Goal: Find specific fact: Find specific fact

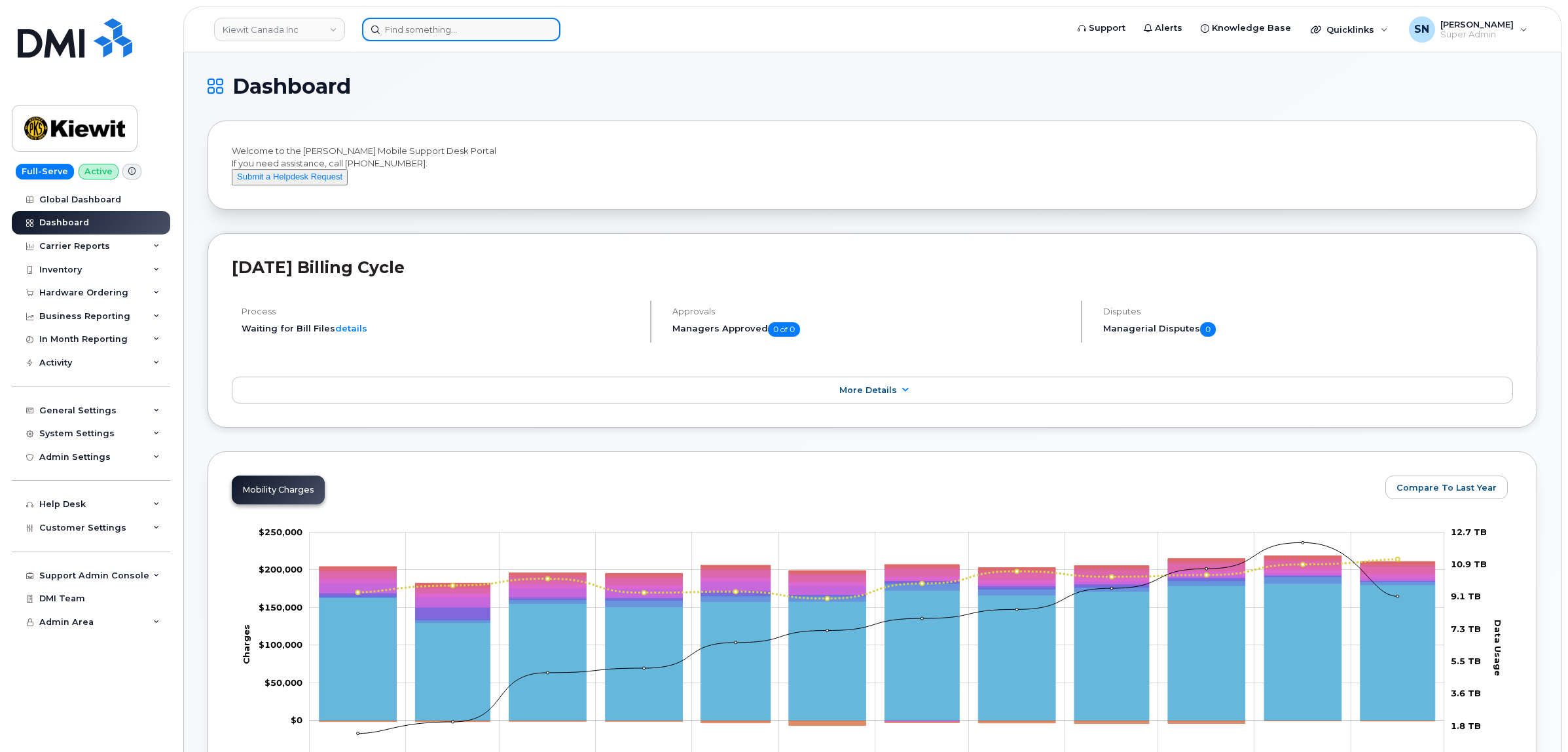
click at [423, 29] on input at bounding box center [461, 29] width 198 height 24
paste input "4373504794"
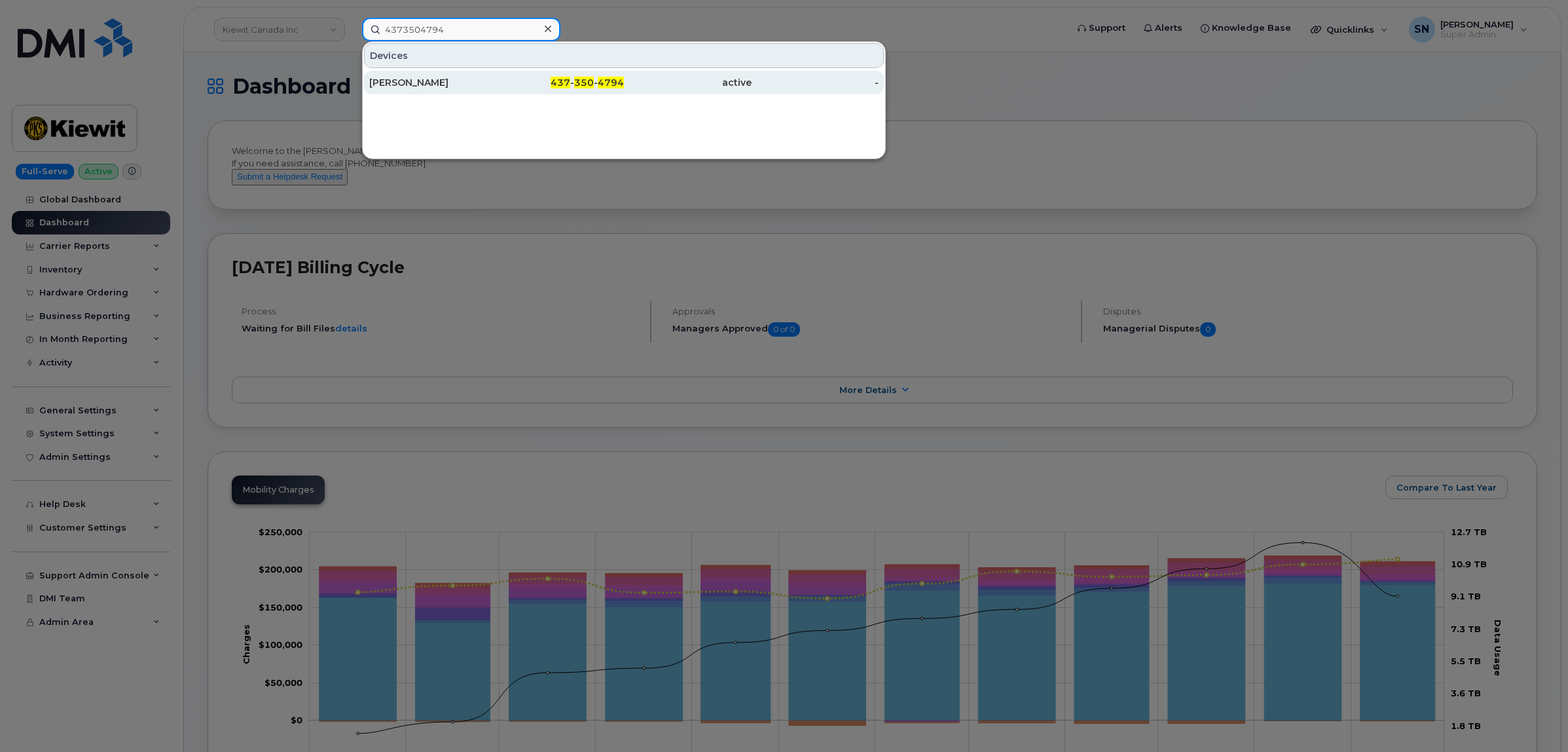
type input "4373504794"
click at [438, 80] on div "[PERSON_NAME]" at bounding box center [433, 82] width 128 height 13
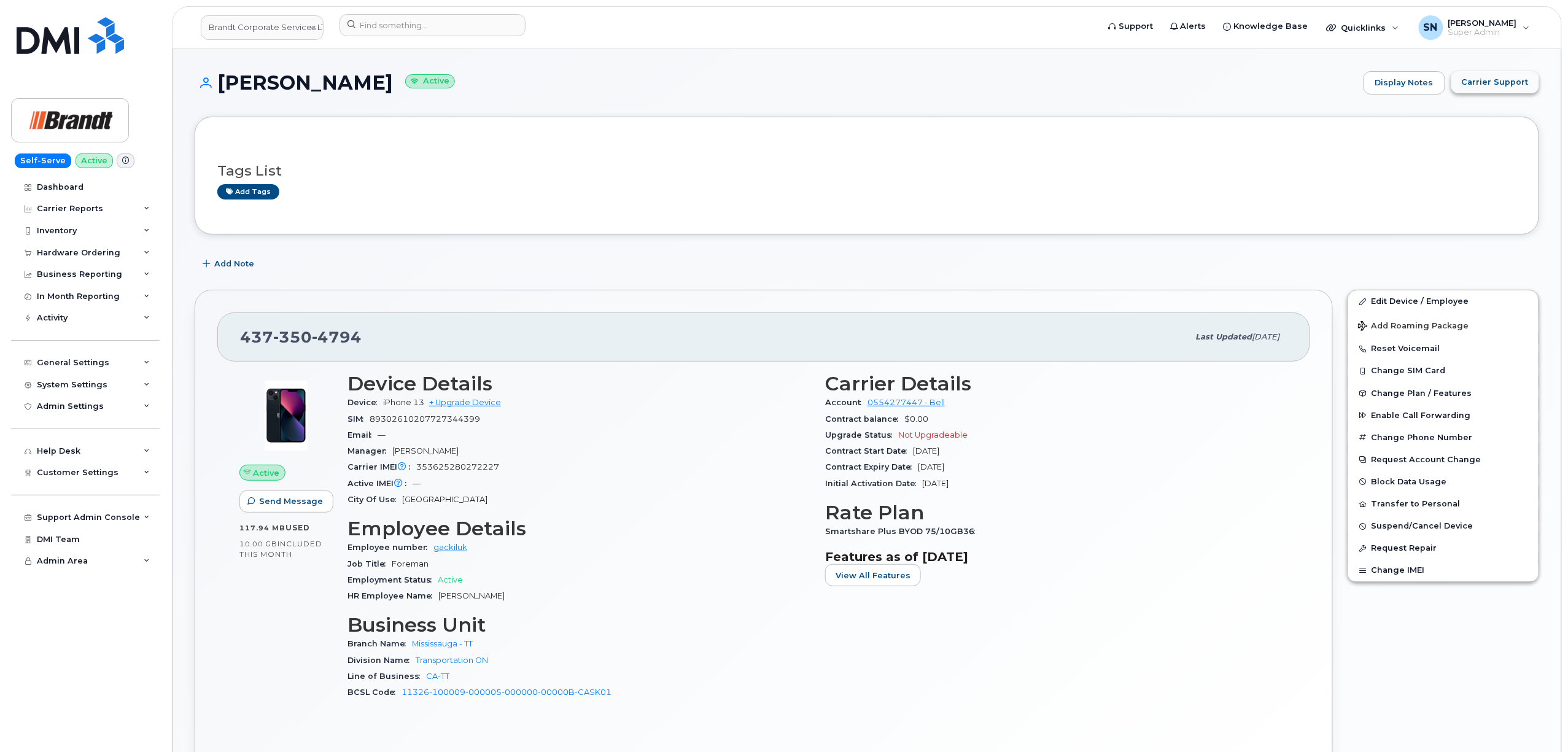
click at [1492, 80] on span "Carrier Support" at bounding box center [1495, 82] width 67 height 11
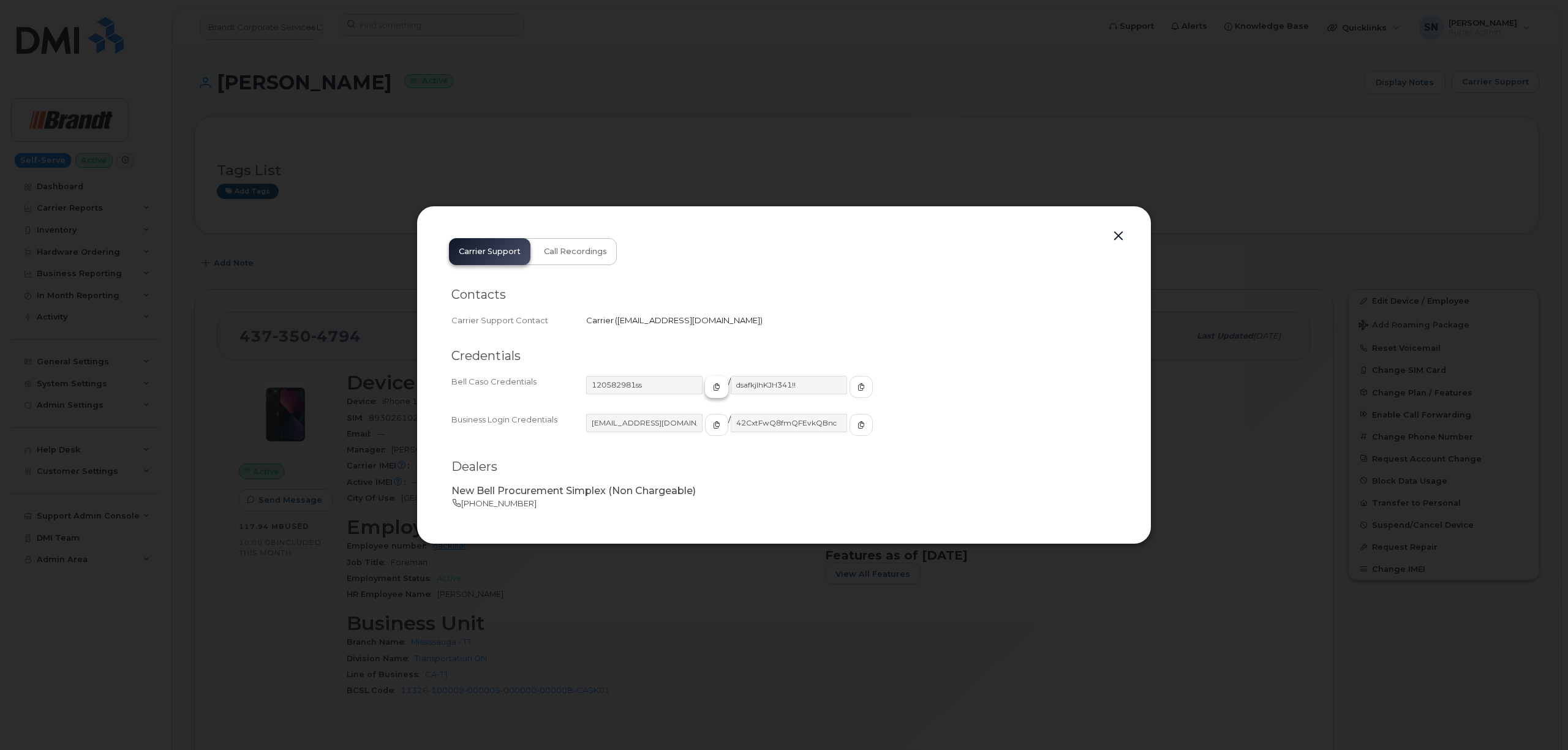
click at [713, 388] on icon "button" at bounding box center [717, 387] width 8 height 8
click at [713, 424] on icon "button" at bounding box center [717, 425] width 8 height 8
click at [858, 424] on icon "button" at bounding box center [861, 425] width 8 height 8
click at [1118, 237] on button "button" at bounding box center [1119, 236] width 18 height 17
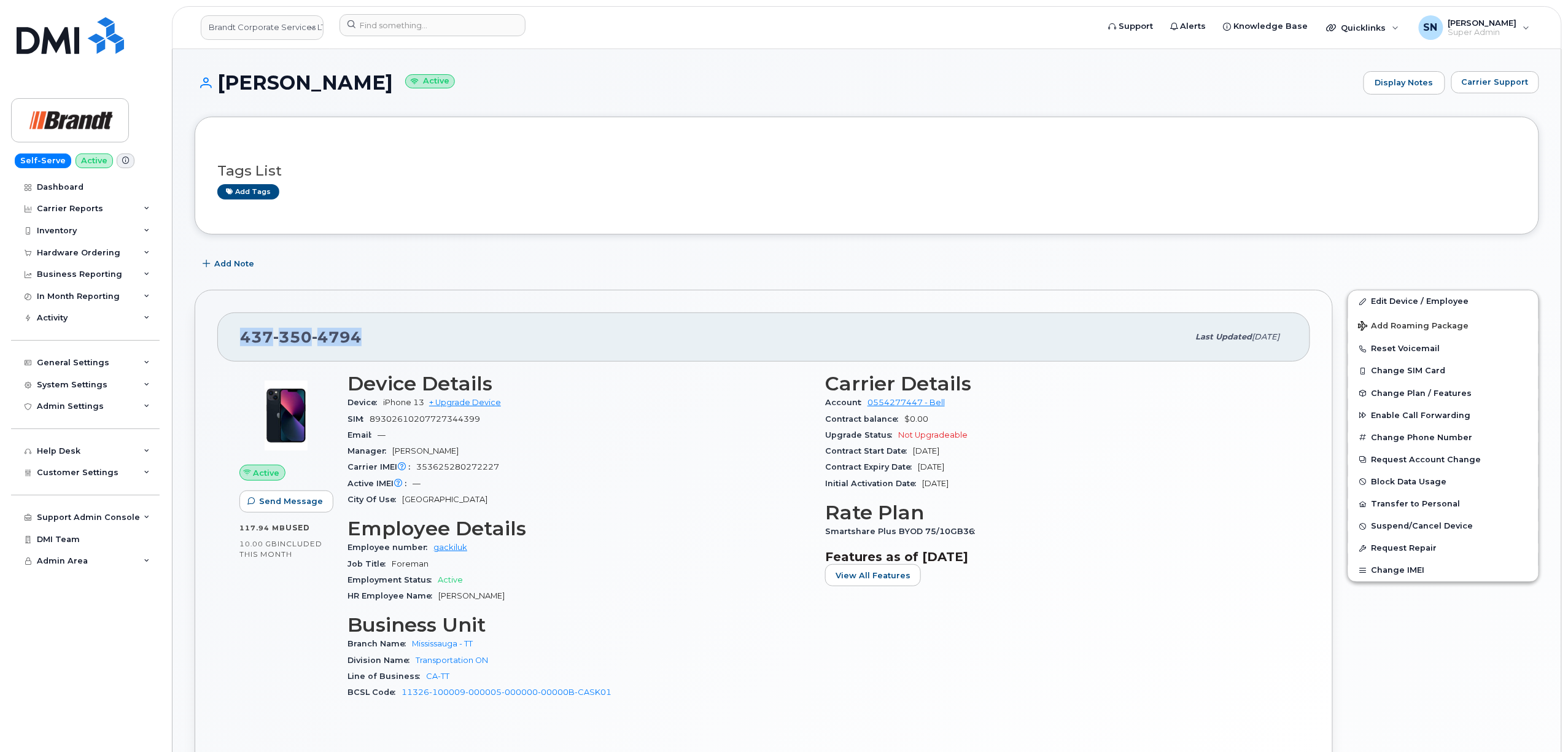
drag, startPoint x: 239, startPoint y: 332, endPoint x: 355, endPoint y: 338, distance: 116.2
click at [355, 338] on div "437 350 4794 Last updated Sep 09, 2025" at bounding box center [764, 337] width 1093 height 49
copy span "437 350 4794"
click at [489, 30] on input at bounding box center [433, 25] width 186 height 22
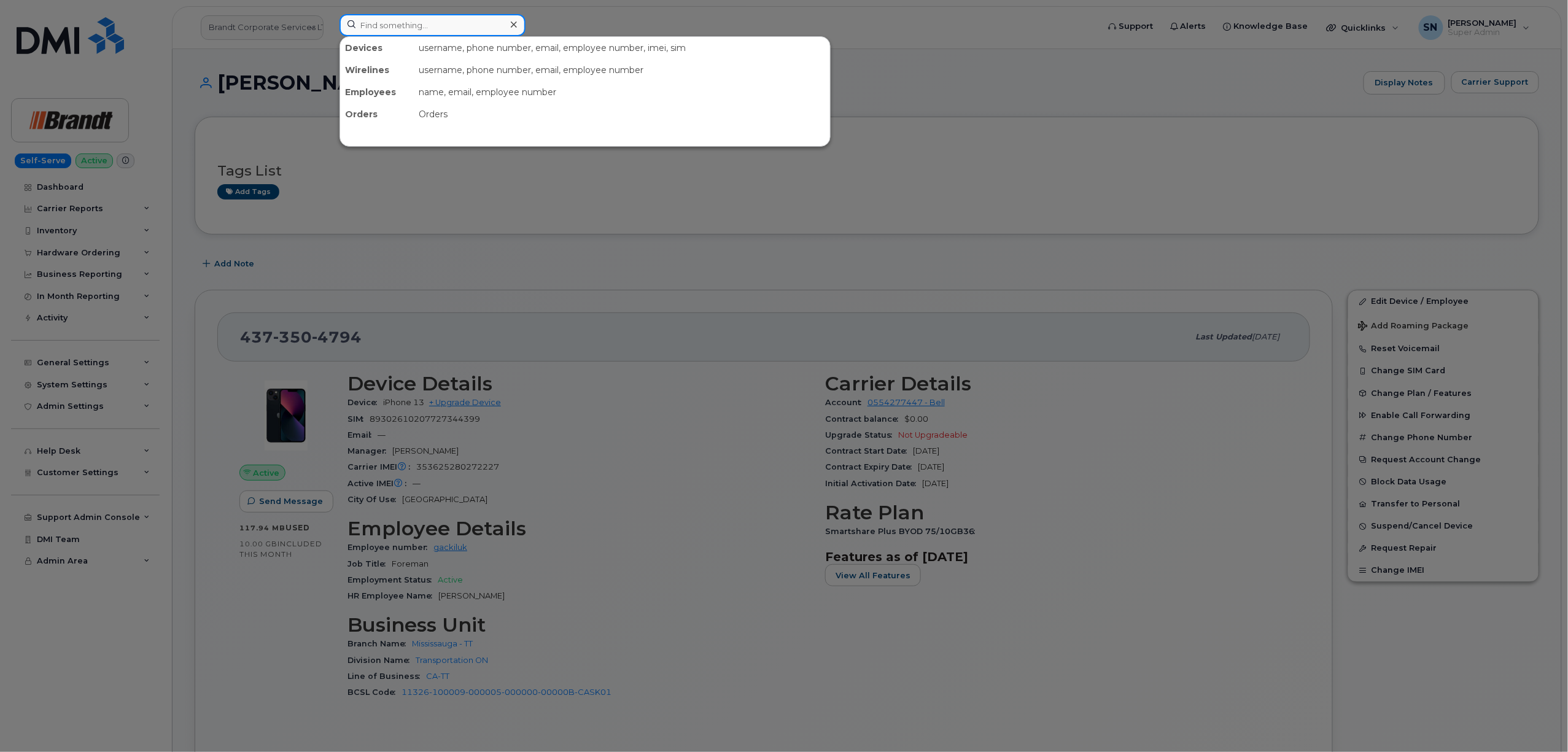
paste input "5149928588"
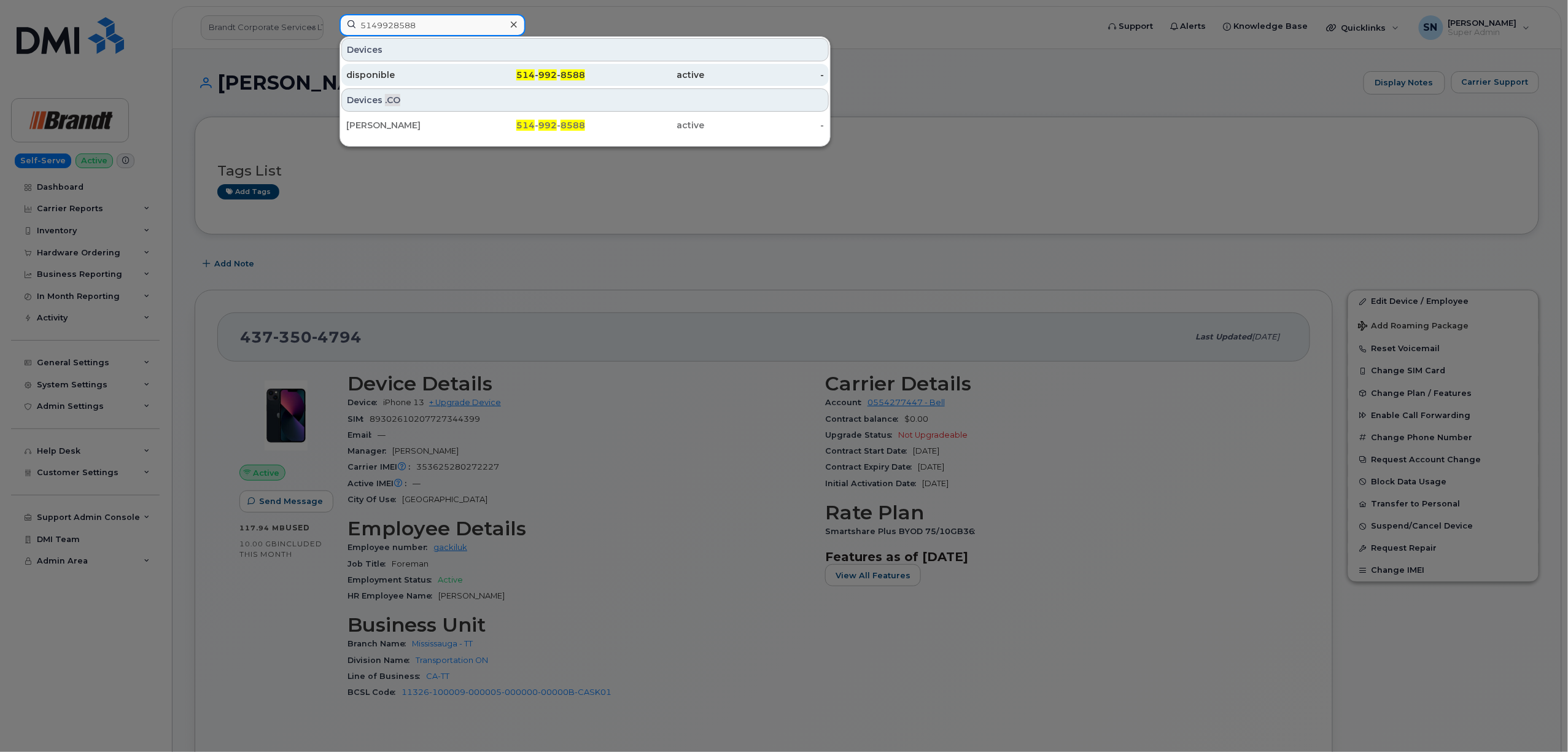
type input "5149928588"
click at [409, 69] on div "disponible" at bounding box center [406, 74] width 120 height 22
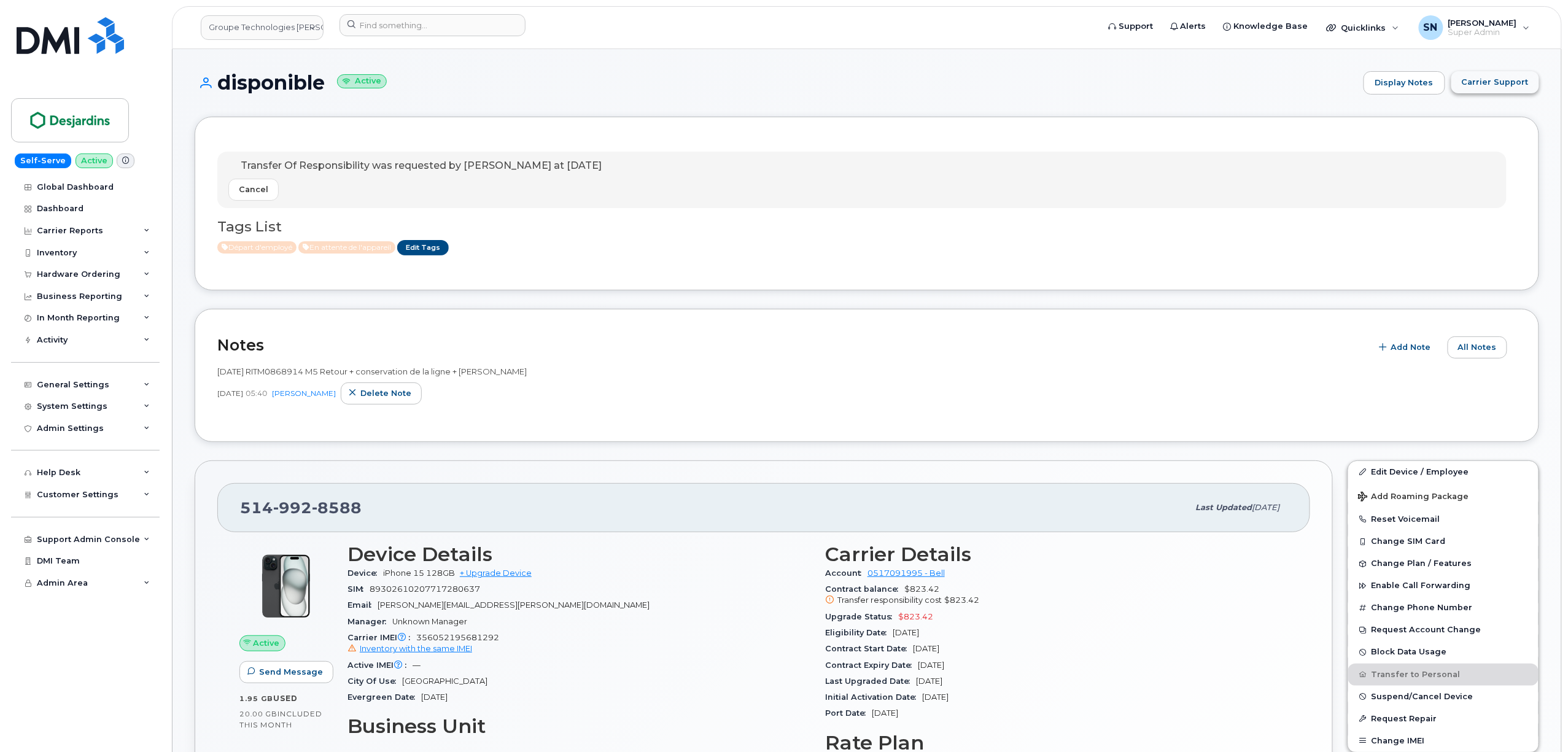
click at [1489, 78] on span "Carrier Support" at bounding box center [1495, 82] width 67 height 11
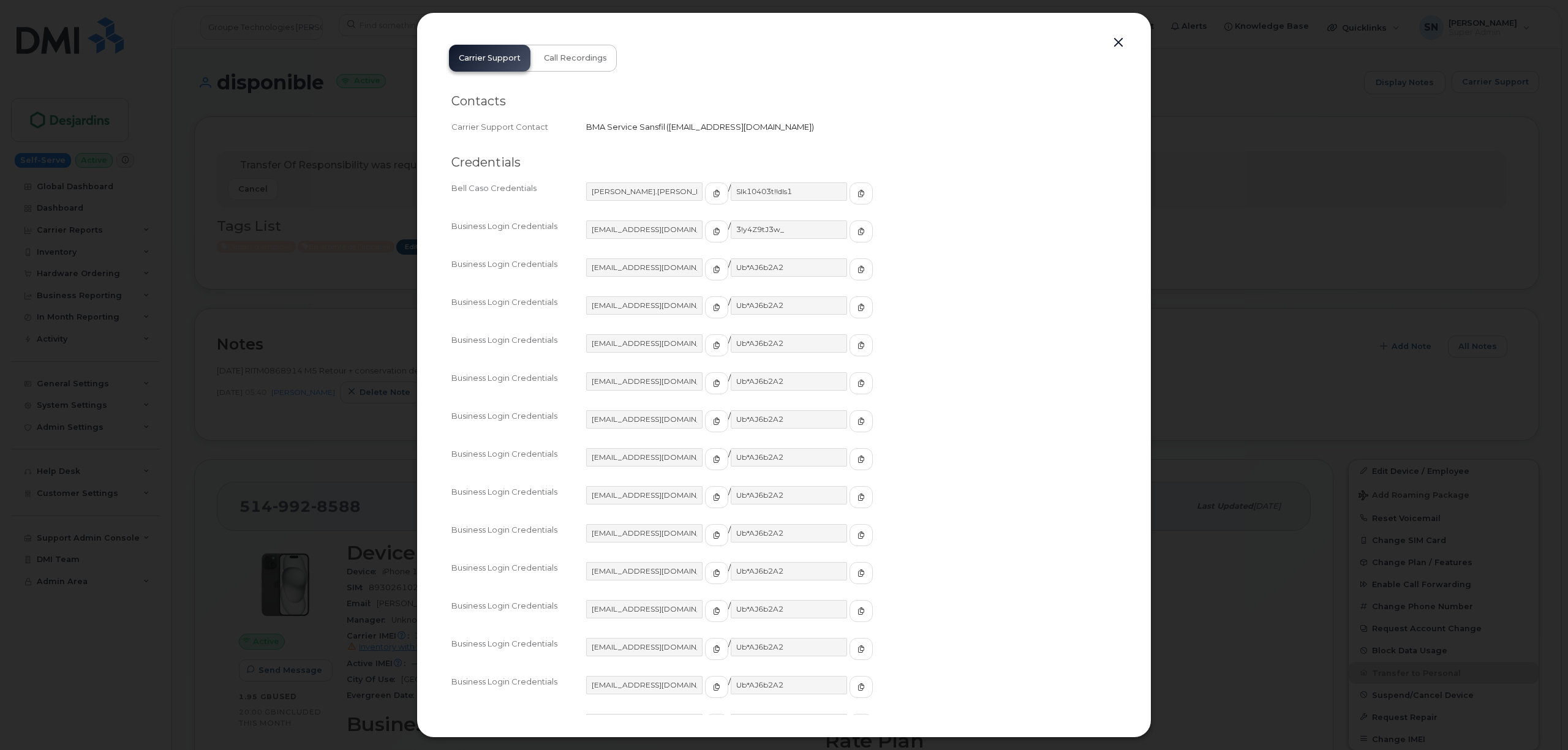
click at [1120, 38] on button "button" at bounding box center [1119, 43] width 18 height 17
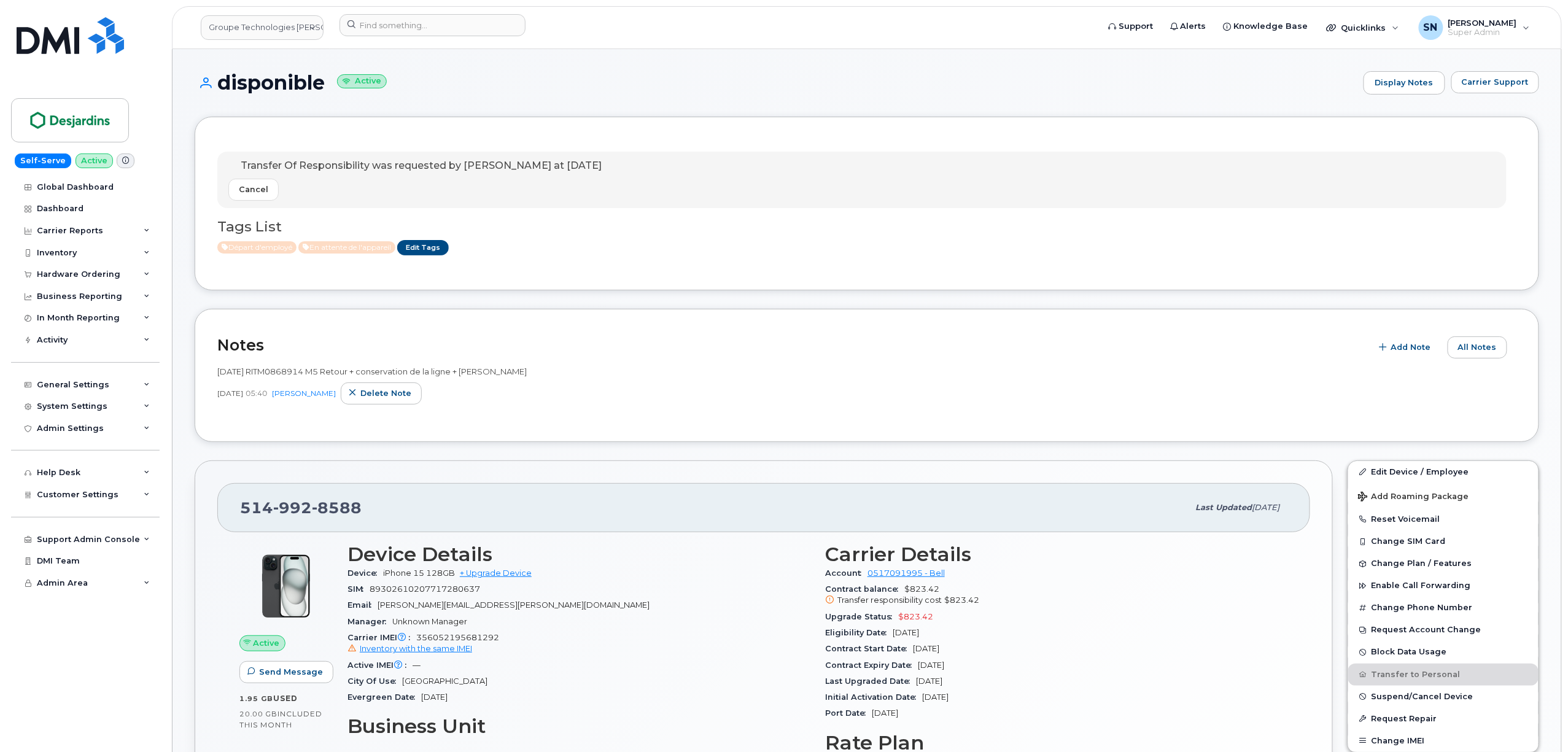
click at [585, 83] on h1 "disponible Active" at bounding box center [776, 83] width 1163 height 22
